Goal: Find specific page/section: Find specific page/section

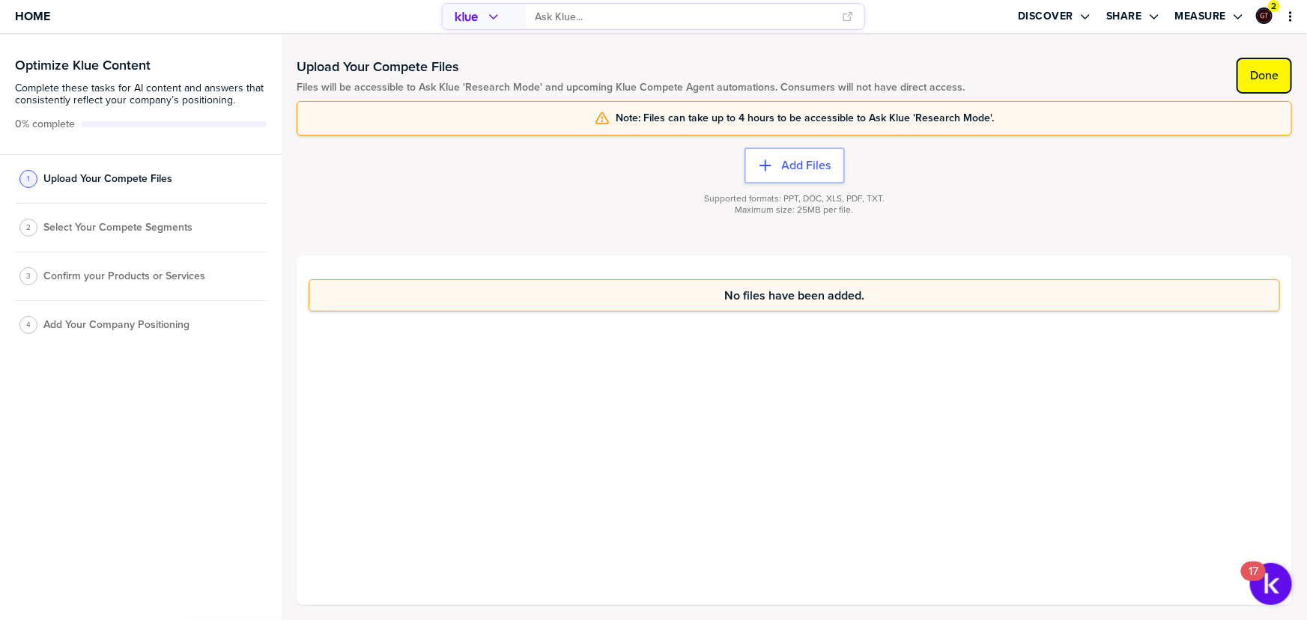
click at [1261, 85] on button "Done" at bounding box center [1264, 76] width 55 height 36
click at [1261, 82] on button "Done" at bounding box center [1264, 76] width 55 height 36
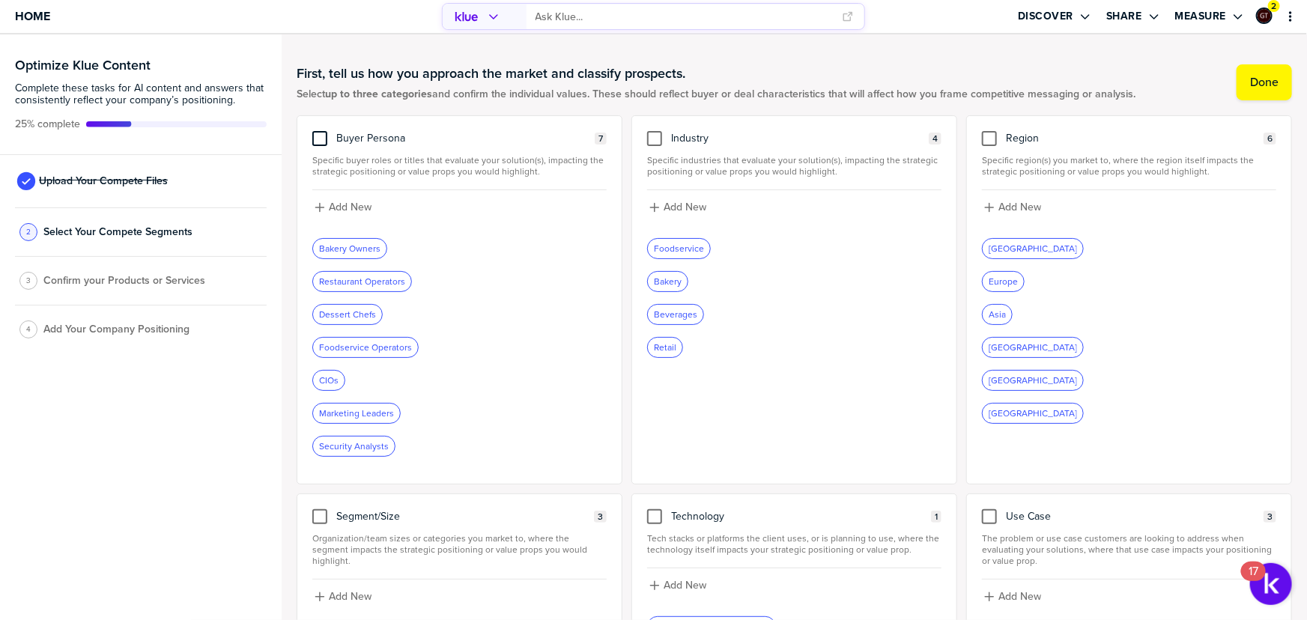
click at [321, 135] on div at bounding box center [319, 138] width 15 height 15
click at [320, 131] on input "checkbox" at bounding box center [320, 131] width 0 height 0
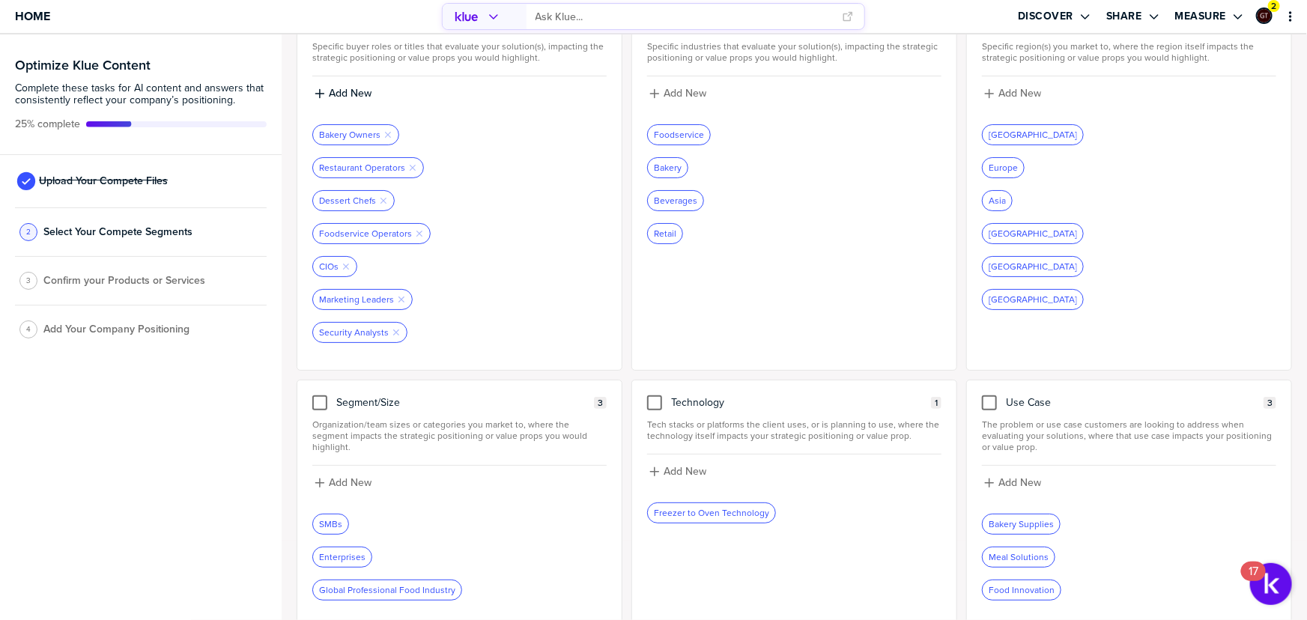
scroll to position [120, 0]
drag, startPoint x: 981, startPoint y: 397, endPoint x: 1026, endPoint y: 236, distance: 167.2
click at [982, 396] on div at bounding box center [989, 396] width 15 height 15
click at [989, 389] on input "checkbox" at bounding box center [989, 389] width 0 height 0
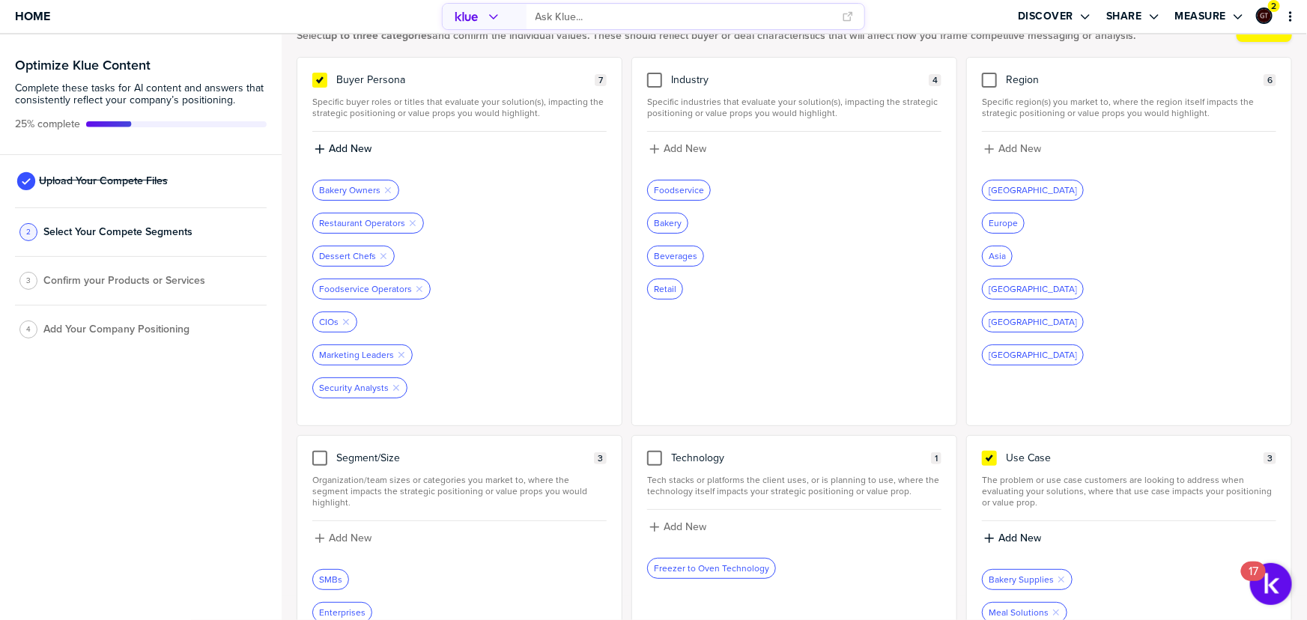
scroll to position [0, 0]
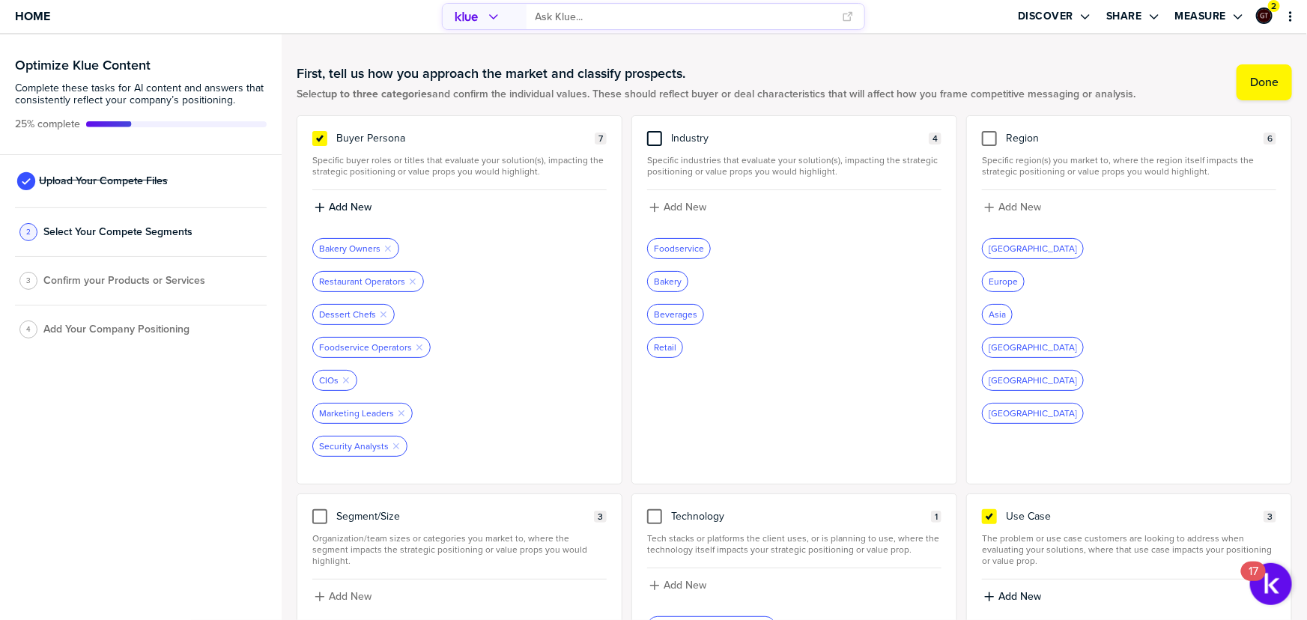
click at [651, 133] on div at bounding box center [654, 138] width 15 height 15
click at [655, 131] on input "checkbox" at bounding box center [655, 131] width 0 height 0
click at [1250, 85] on label "Done" at bounding box center [1264, 82] width 28 height 15
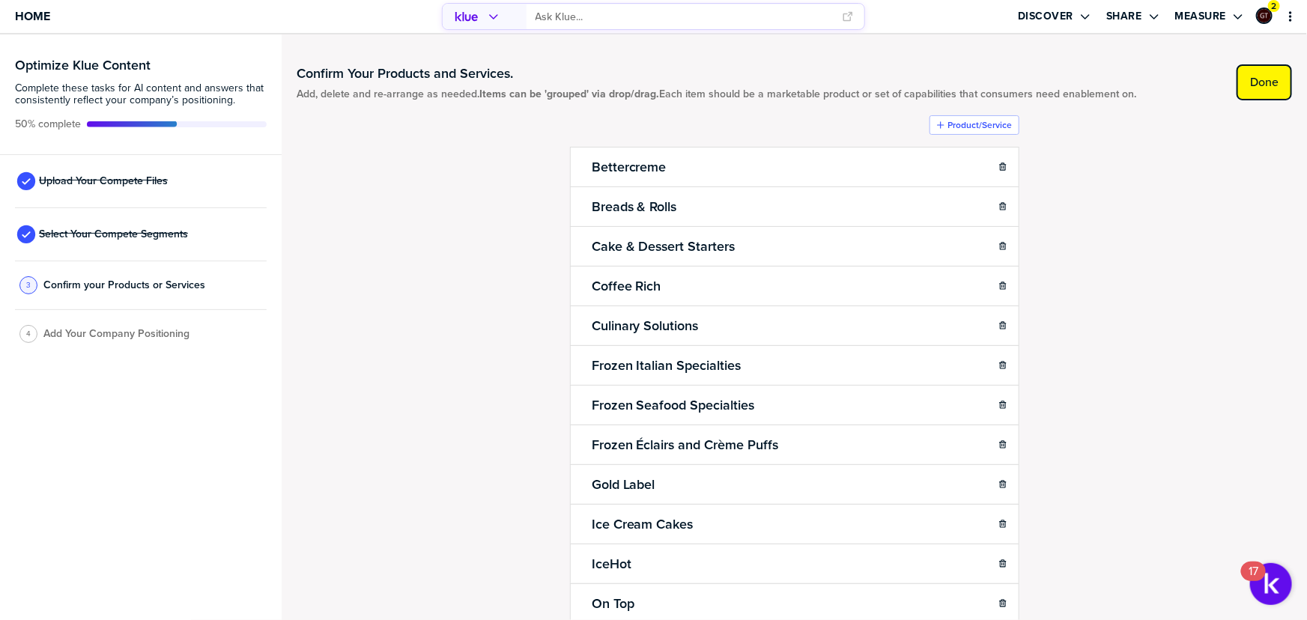
click at [1255, 82] on label "Done" at bounding box center [1264, 82] width 28 height 15
